Goal: Information Seeking & Learning: Learn about a topic

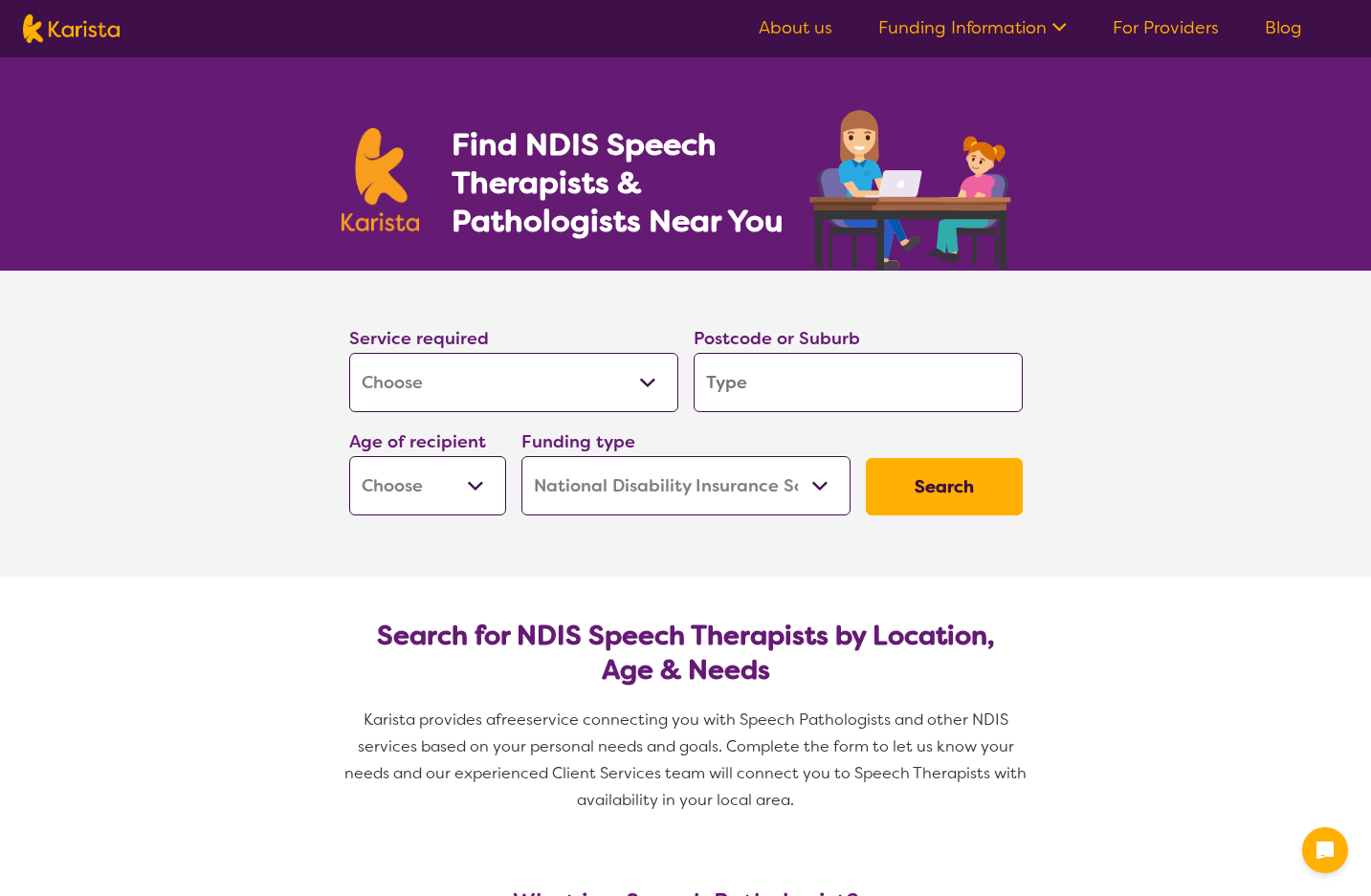
select select "[MEDICAL_DATA]"
select select "NDIS"
select select "[MEDICAL_DATA]"
select select "NDIS"
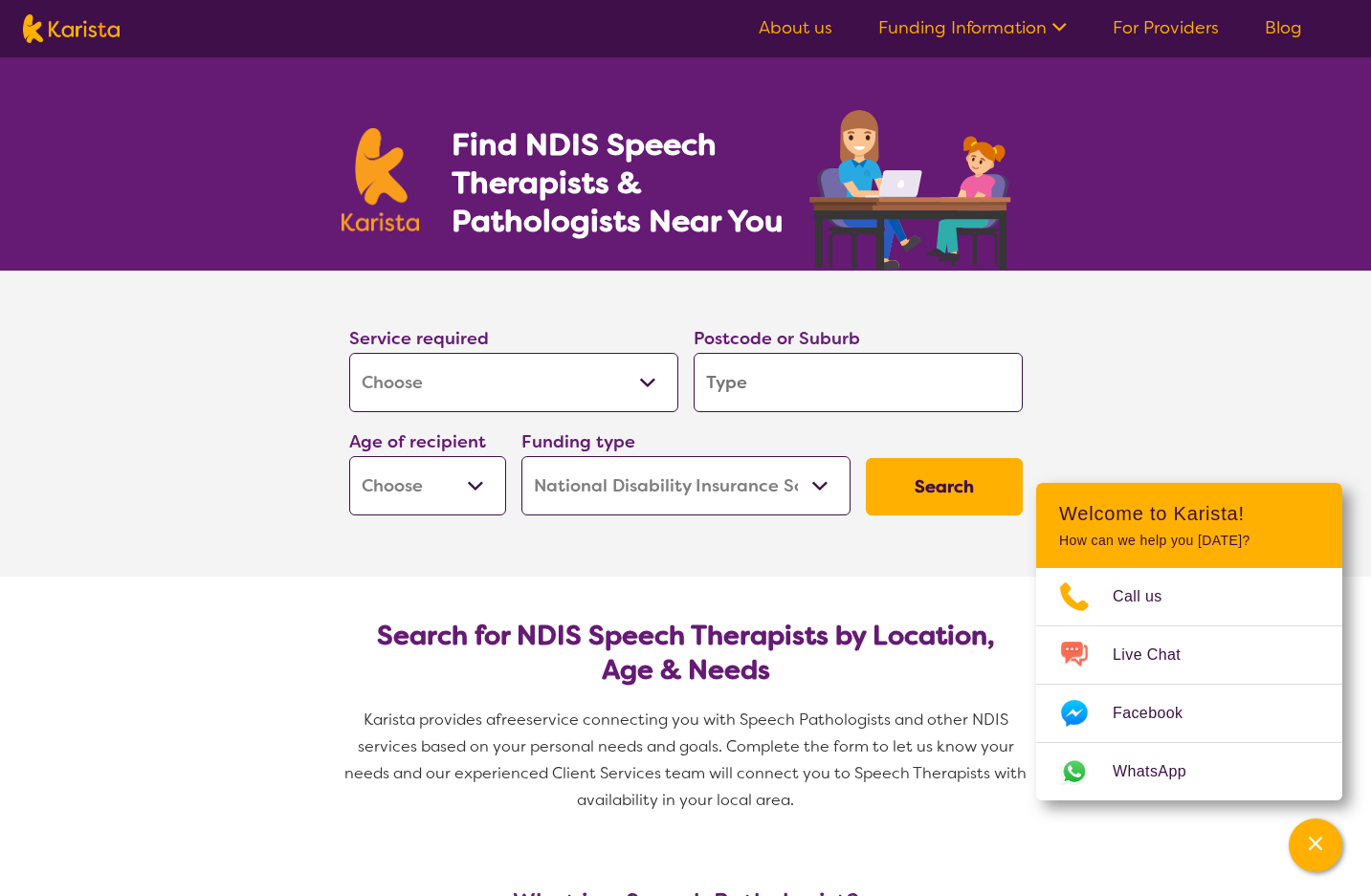
click at [818, 377] on input "search" at bounding box center [858, 382] width 329 height 59
type input "6006"
click at [384, 473] on select "Early Childhood - 0 to 9 Child - 10 to 11 Adolescent - 12 to 17 Adult - 18 to 6…" at bounding box center [427, 485] width 157 height 59
select select "EC"
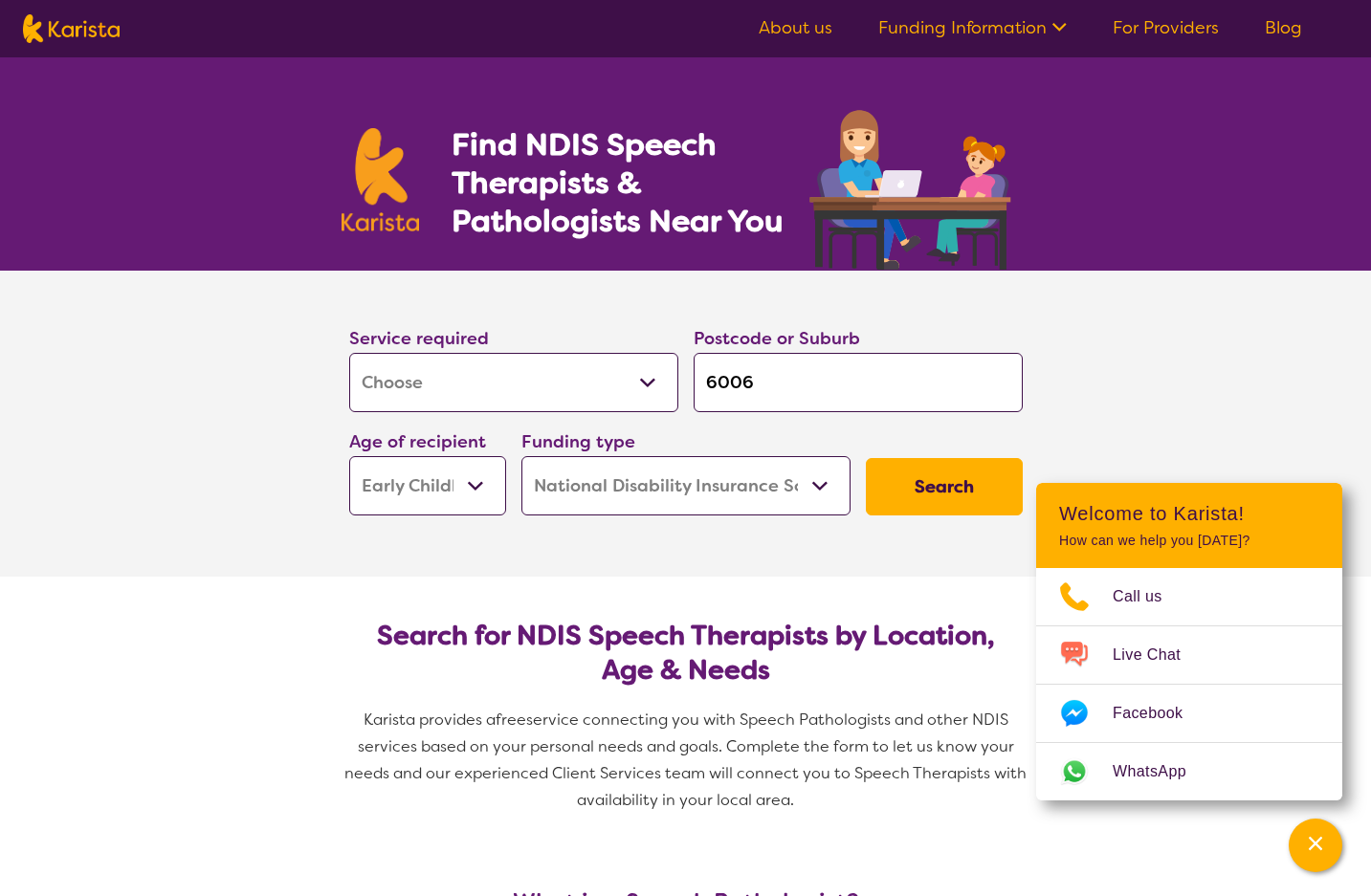
click at [349, 456] on select "Early Childhood - 0 to 9 Child - 10 to 11 Adolescent - 12 to 17 Adult - 18 to 6…" at bounding box center [427, 485] width 157 height 59
select select "EC"
click at [935, 489] on button "Search" at bounding box center [943, 486] width 157 height 57
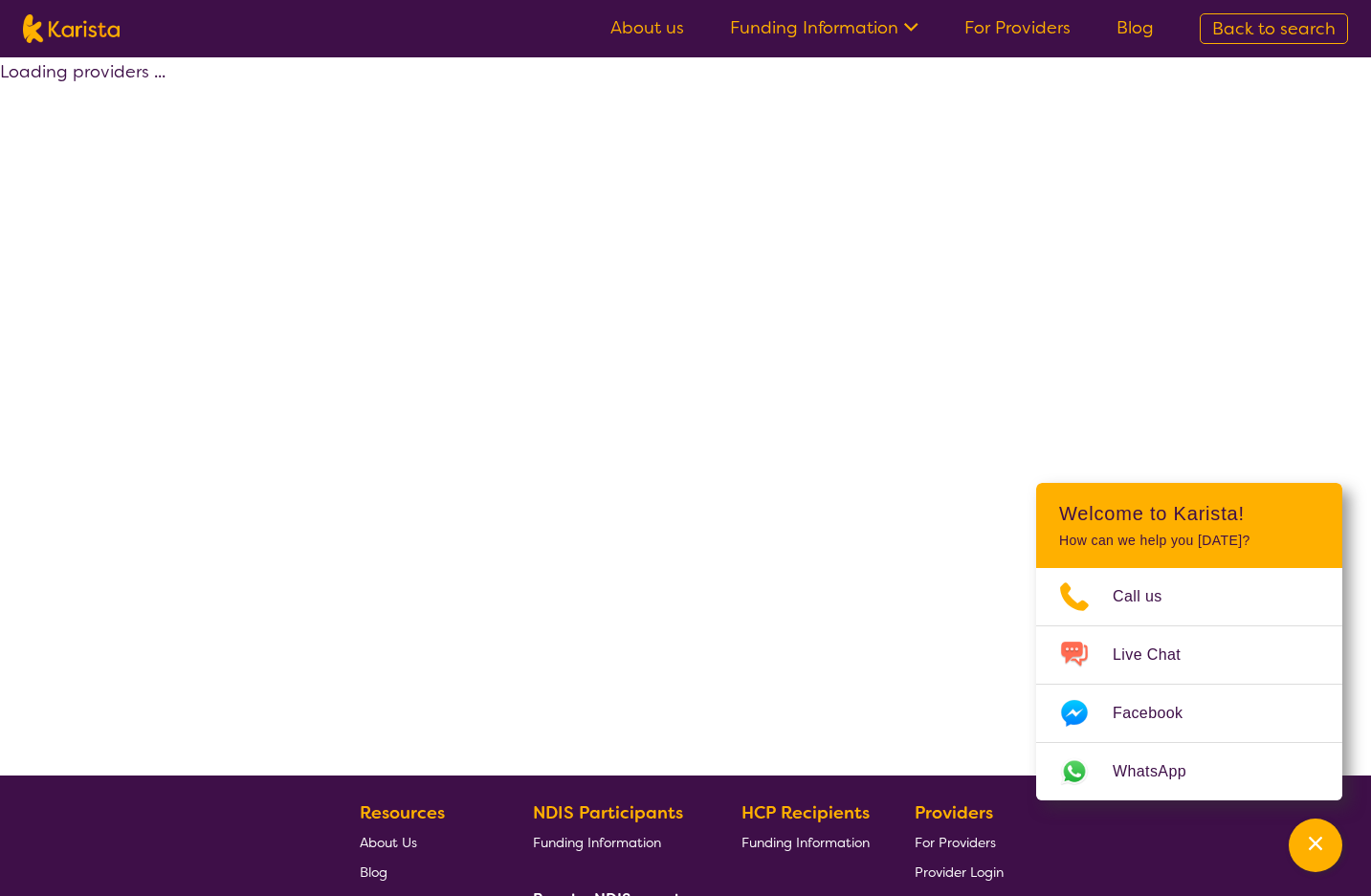
select select "by_score"
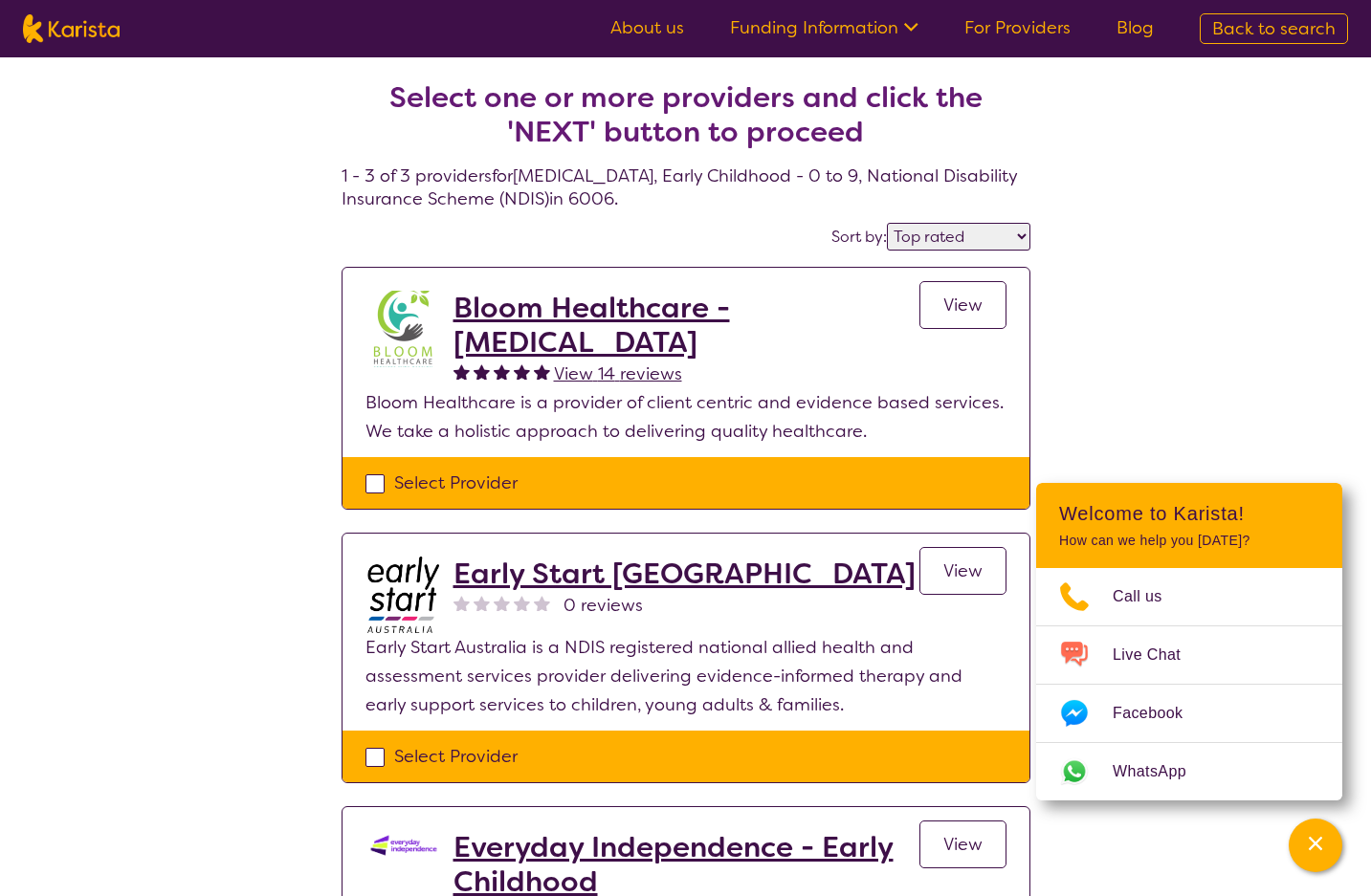
click at [979, 309] on span "View" at bounding box center [963, 305] width 39 height 23
